Goal: Task Accomplishment & Management: Manage account settings

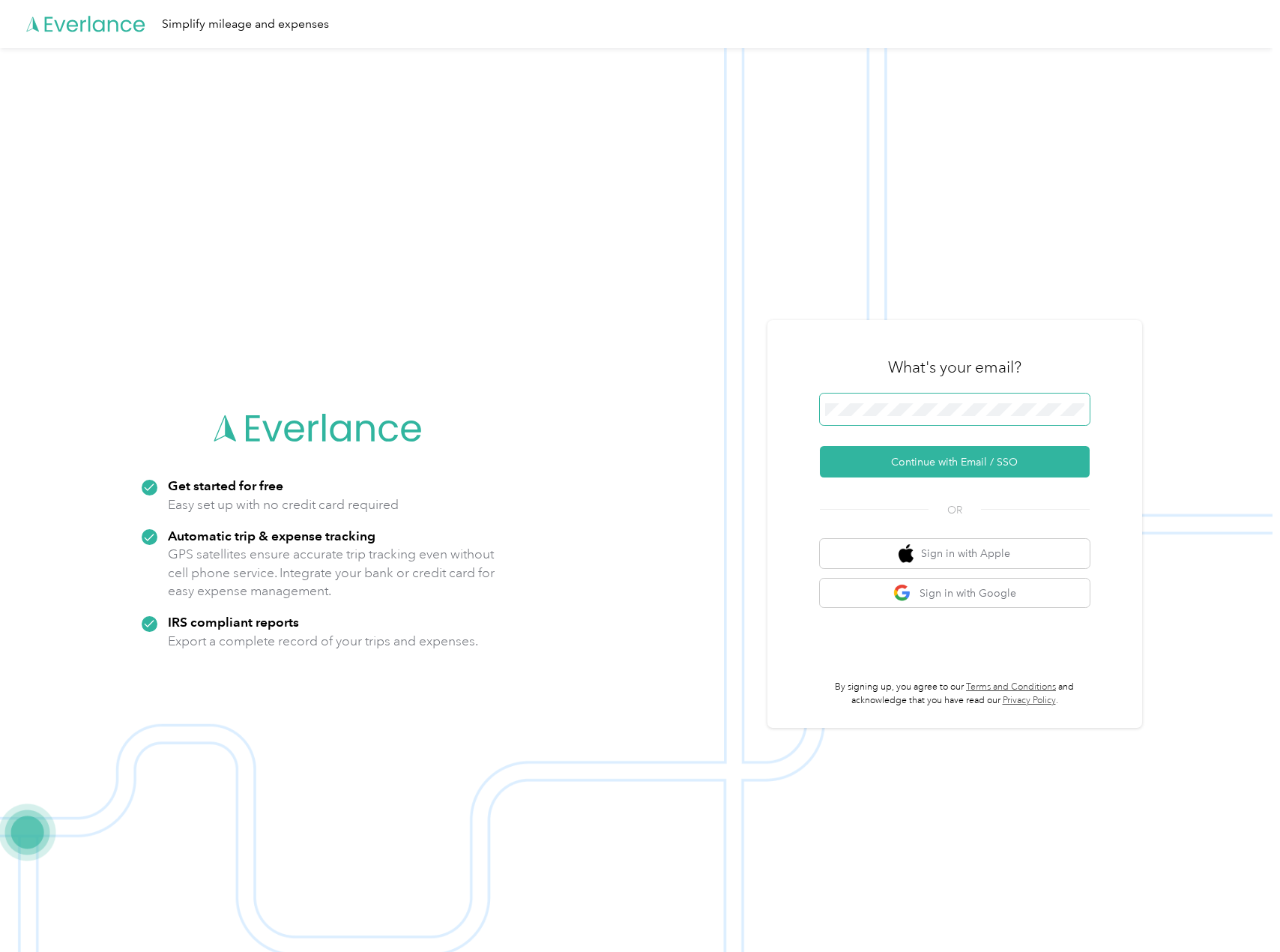
click at [895, 418] on span at bounding box center [955, 410] width 270 height 32
click at [968, 451] on button "Continue with Email / SSO" at bounding box center [955, 462] width 270 height 32
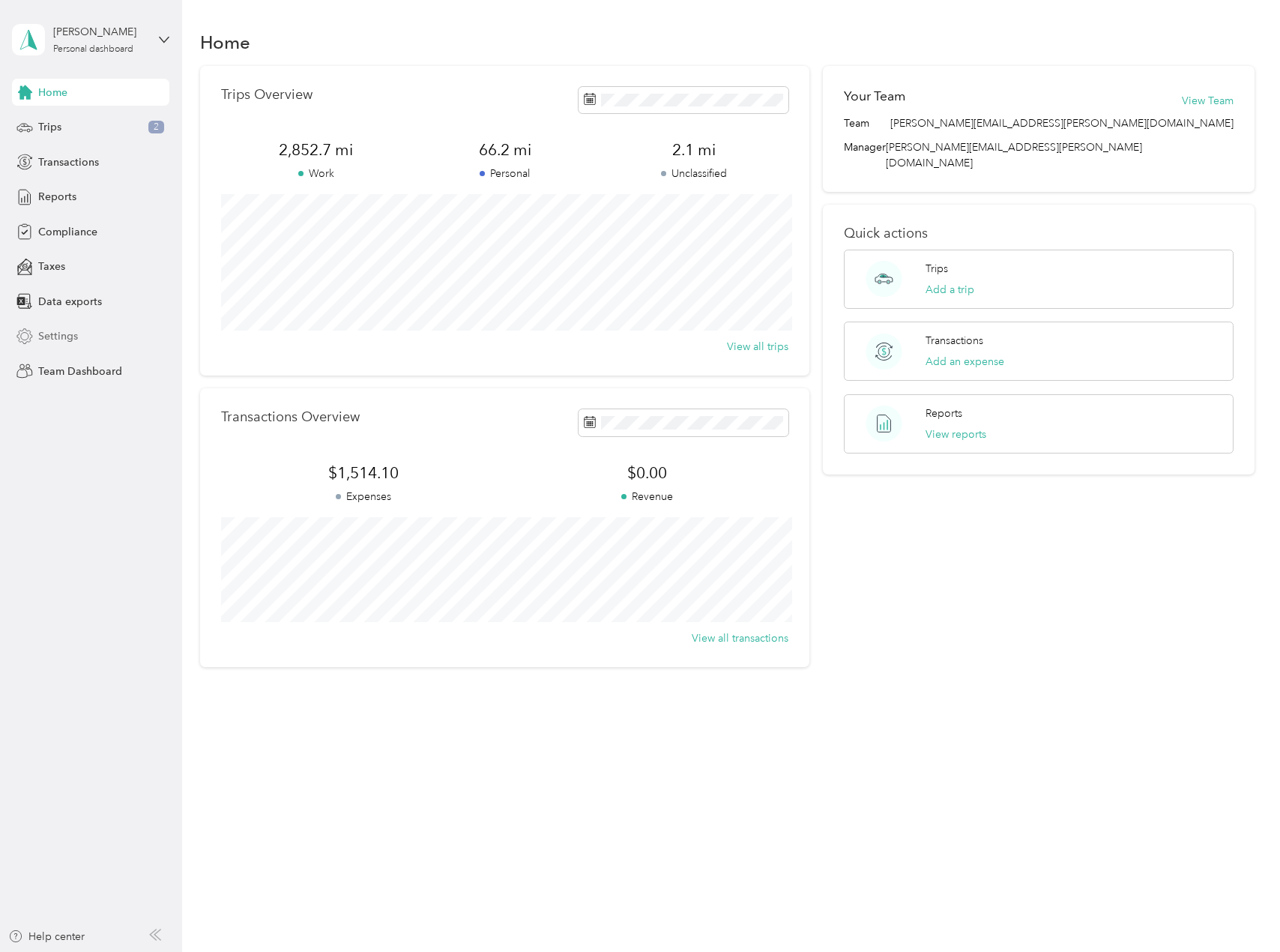
click at [90, 345] on div "Settings" at bounding box center [90, 336] width 158 height 27
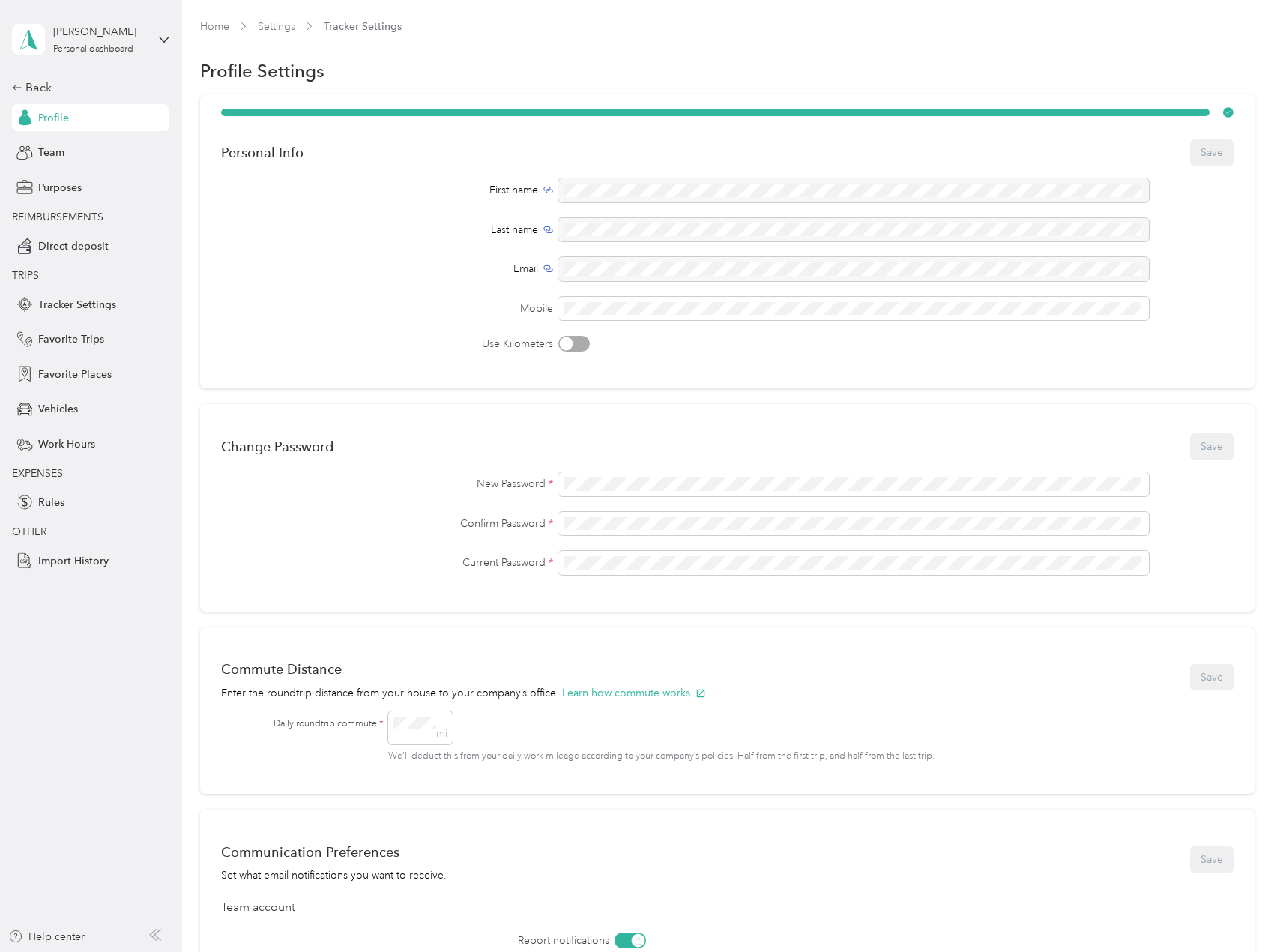
scroll to position [75, 0]
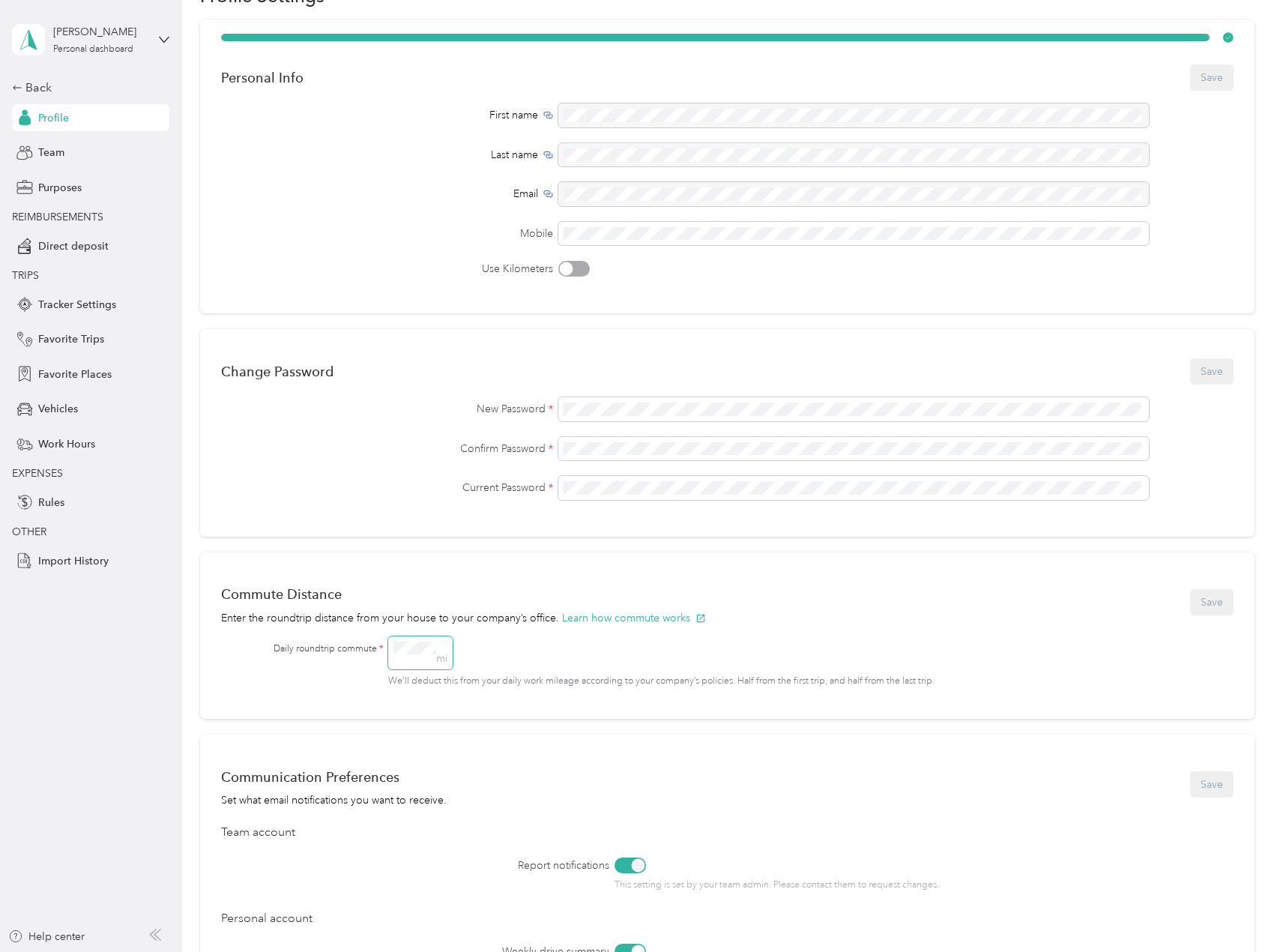
click at [361, 638] on div "Daily roundtrip commute * mi We’ll deduct this from your daily work mileage acc…" at bounding box center [740, 662] width 933 height 52
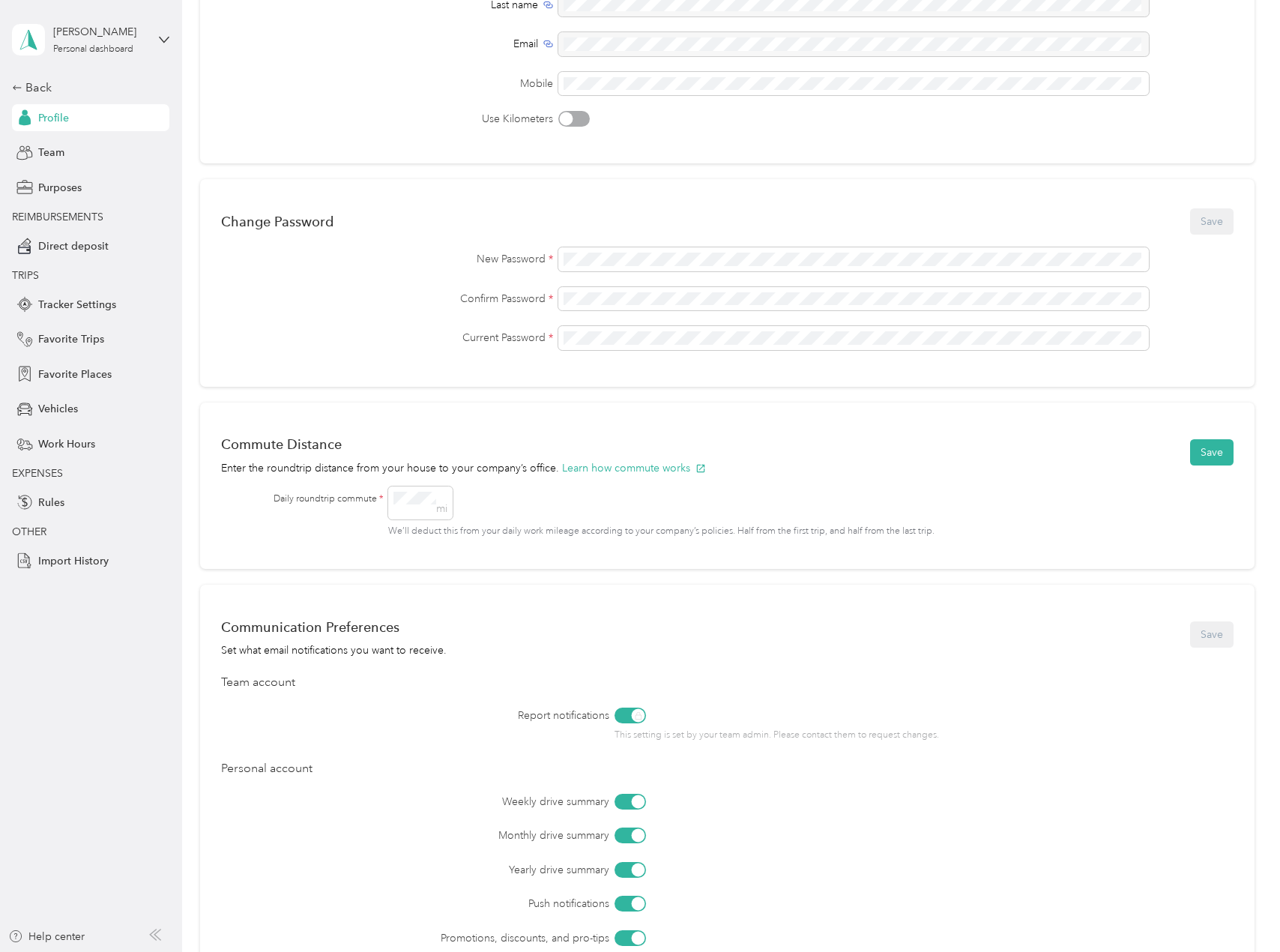
click at [930, 492] on div "mi We’ll deduct this from your daily work mileage according to your company’s p…" at bounding box center [796, 512] width 818 height 52
click at [1199, 457] on button "Save" at bounding box center [1212, 452] width 44 height 26
click at [1239, 32] on span "Commute distance updated successfully." at bounding box center [1136, 39] width 232 height 37
click at [1245, 32] on icon at bounding box center [1247, 30] width 12 height 14
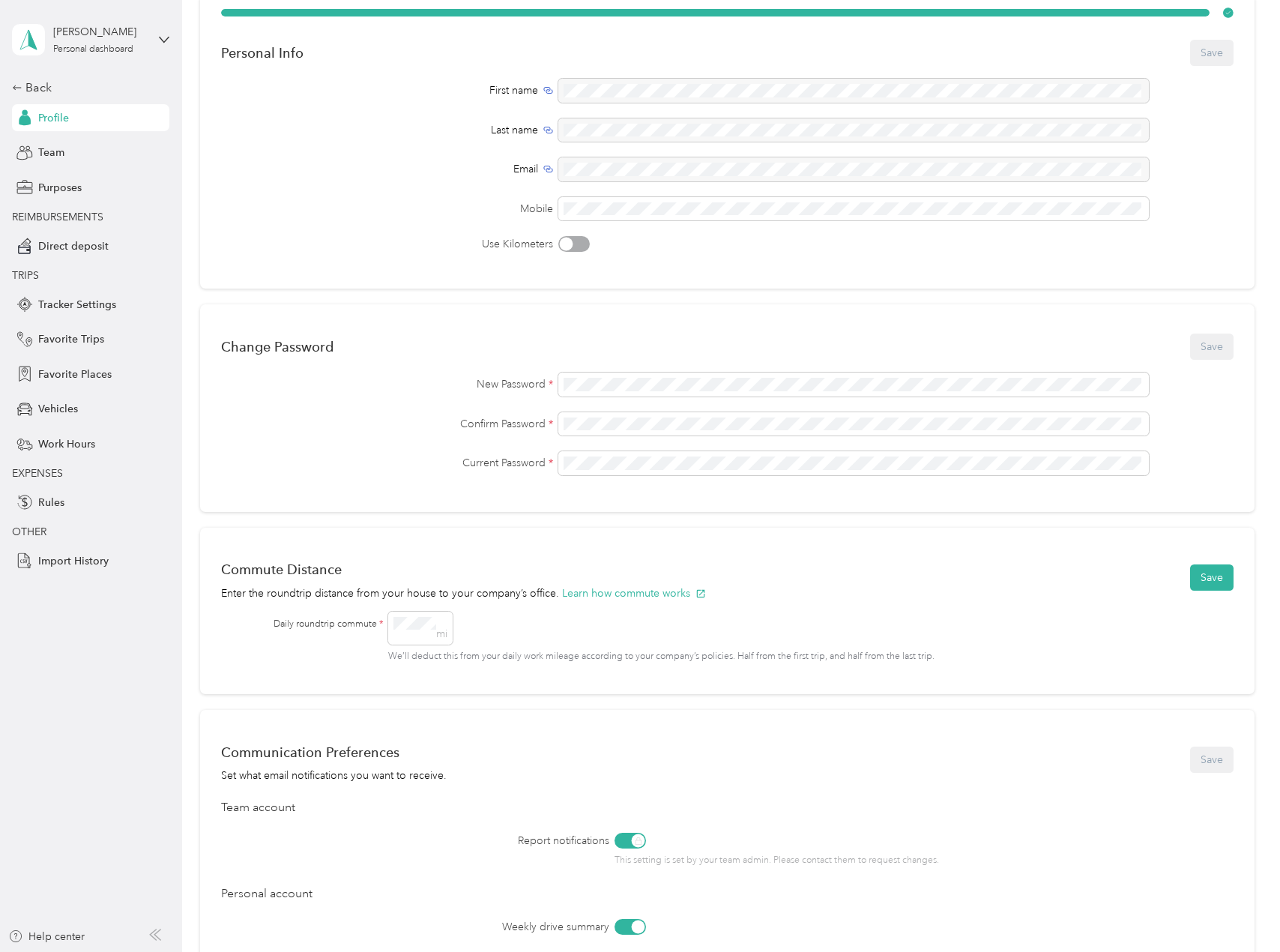
scroll to position [0, 0]
